Goal: Find specific page/section: Find specific page/section

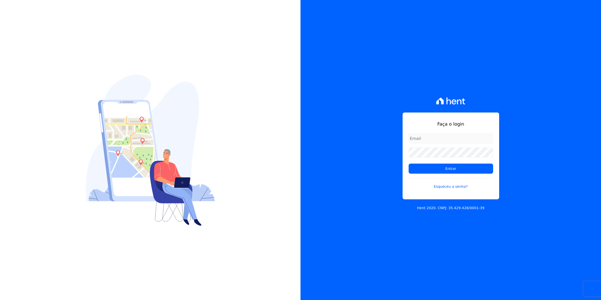
click at [421, 140] on input "email" at bounding box center [451, 138] width 84 height 10
type input "cobranca@munte.com.br"
click at [409, 163] on input "Entrar" at bounding box center [451, 168] width 84 height 10
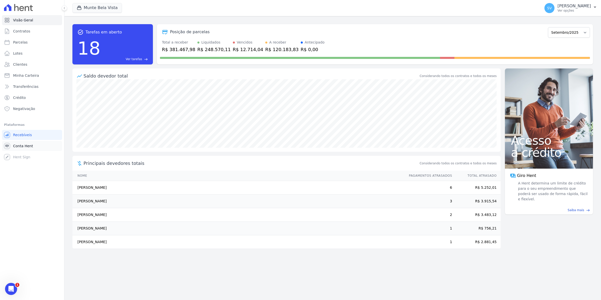
click at [17, 146] on span "Conta Hent" at bounding box center [23, 145] width 20 height 5
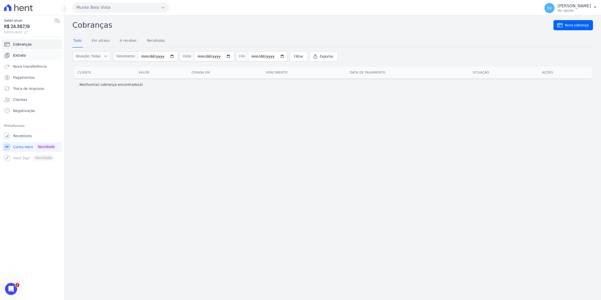
click at [20, 55] on span "Extrato" at bounding box center [19, 55] width 13 height 5
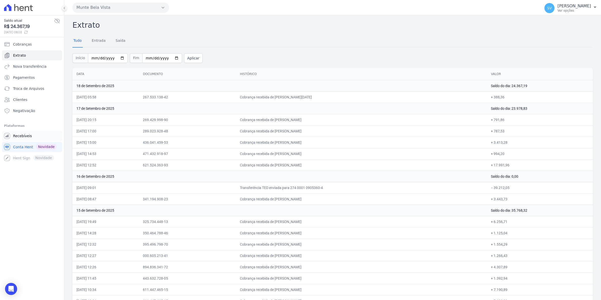
click at [25, 138] on span "Recebíveis" at bounding box center [22, 135] width 19 height 5
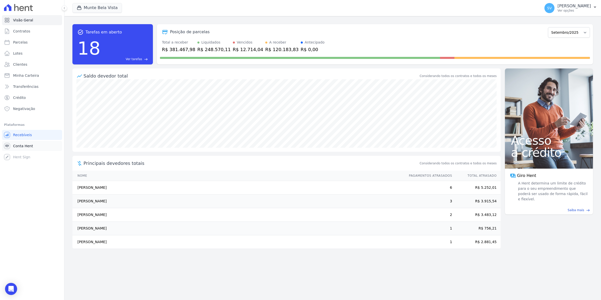
click at [29, 146] on span "Conta Hent" at bounding box center [23, 145] width 20 height 5
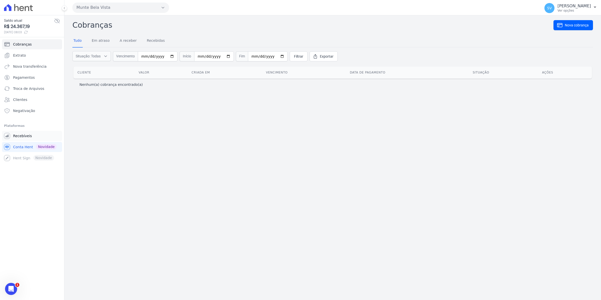
click at [21, 138] on span "Recebíveis" at bounding box center [22, 135] width 19 height 5
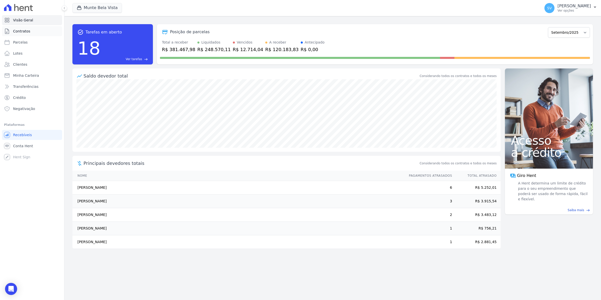
click at [21, 35] on link "Contratos" at bounding box center [32, 31] width 60 height 10
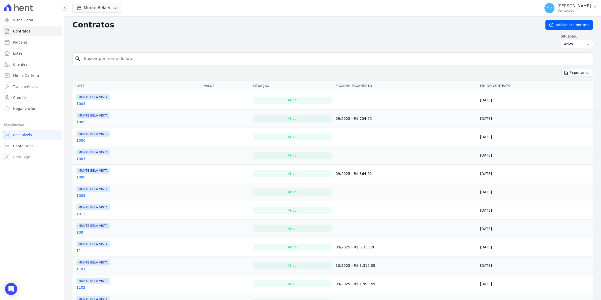
click at [21, 33] on span "Contratos" at bounding box center [21, 31] width 17 height 5
click at [20, 42] on span "Parcelas" at bounding box center [20, 42] width 15 height 5
select select
